Goal: Transaction & Acquisition: Register for event/course

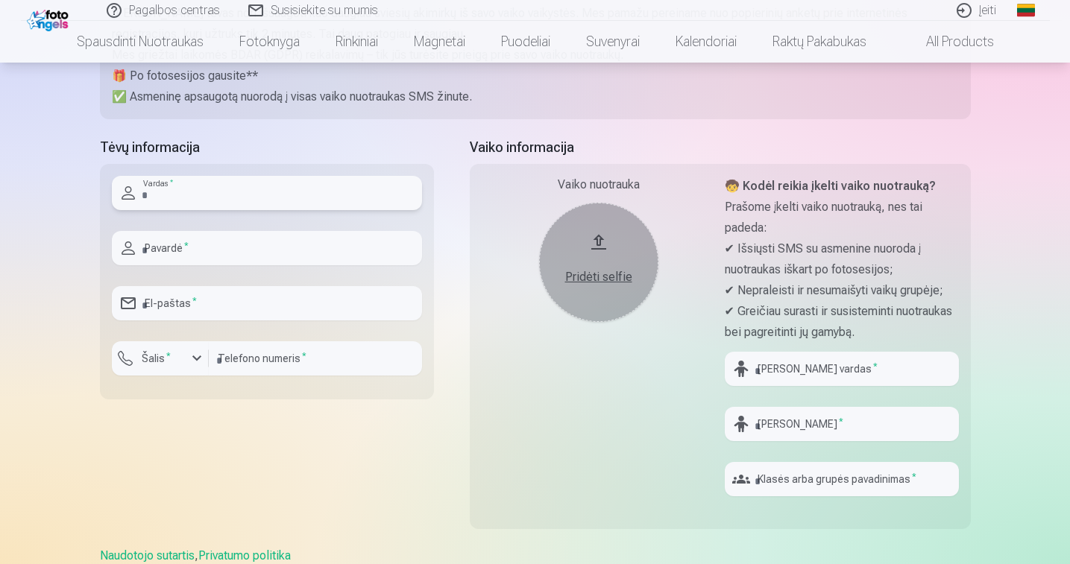
scroll to position [373, 0]
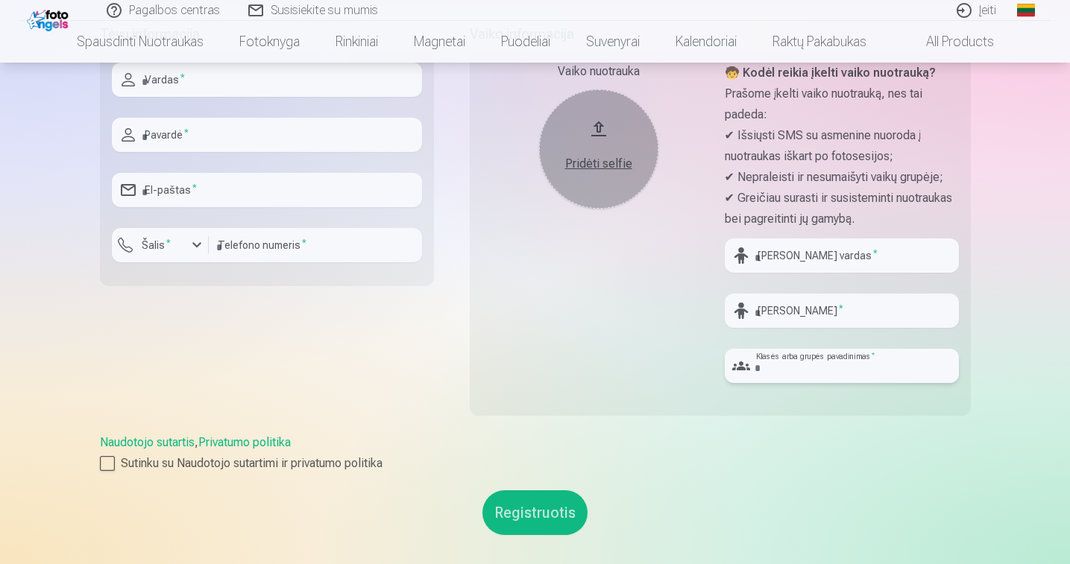
click at [810, 372] on input "text" at bounding box center [842, 366] width 234 height 34
click at [772, 299] on input "text" at bounding box center [842, 311] width 234 height 34
click at [773, 262] on input "text" at bounding box center [842, 256] width 234 height 34
click at [758, 357] on input "text" at bounding box center [842, 366] width 234 height 34
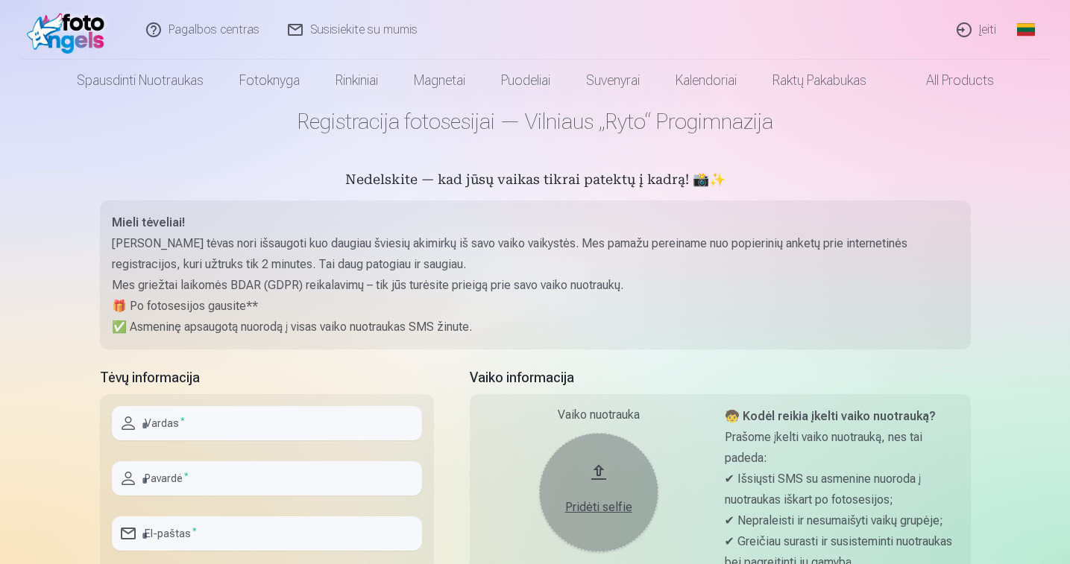
scroll to position [0, 0]
